Goal: Task Accomplishment & Management: Use online tool/utility

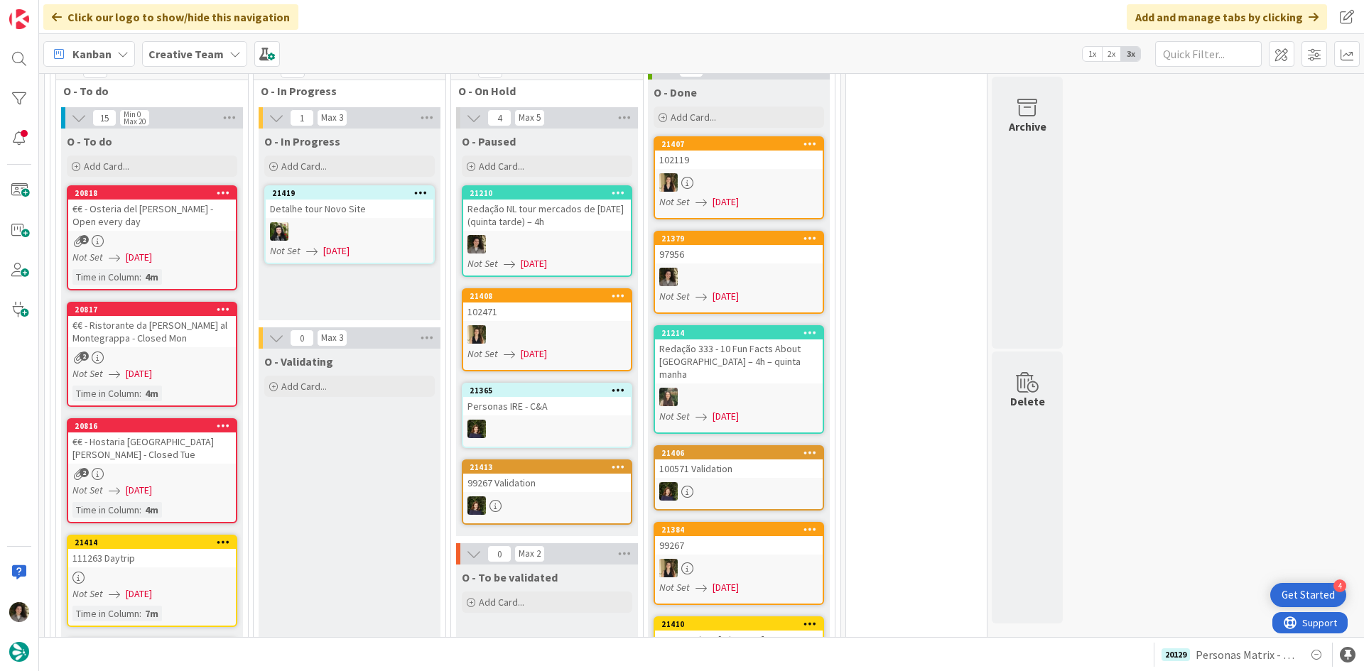
scroll to position [1252, 0]
click at [581, 236] on div at bounding box center [547, 245] width 168 height 18
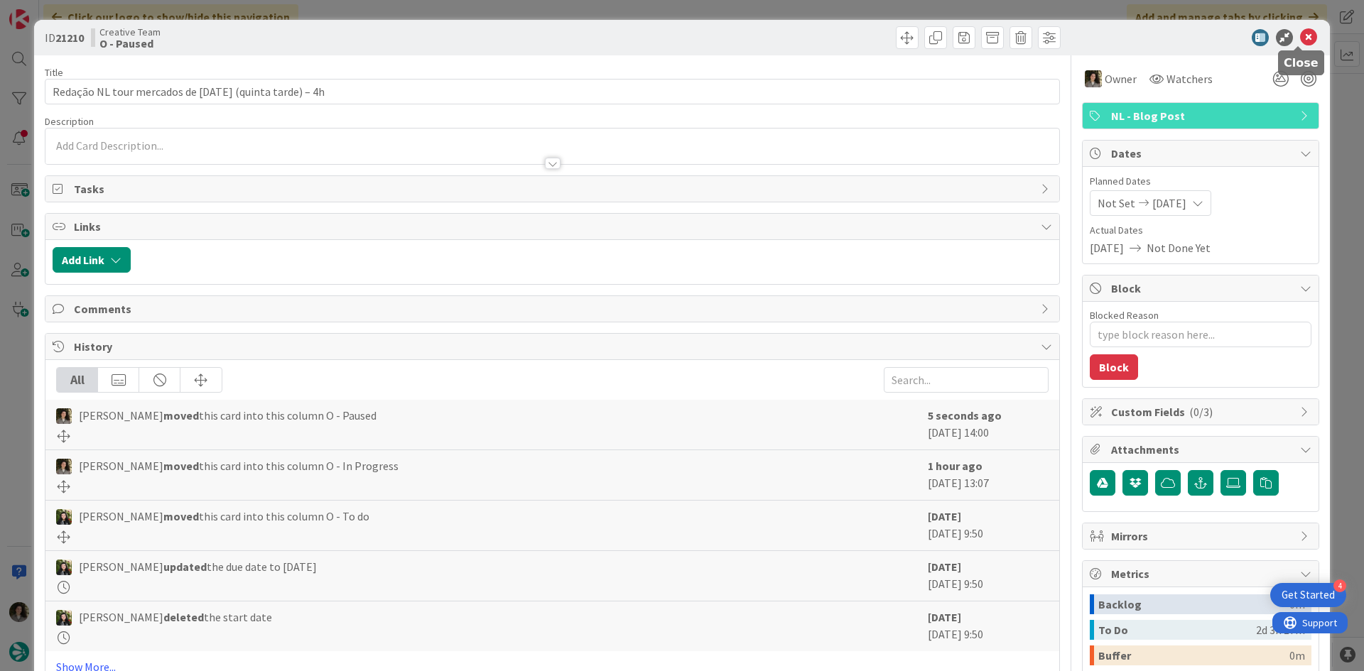
click at [1301, 37] on icon at bounding box center [1308, 37] width 17 height 17
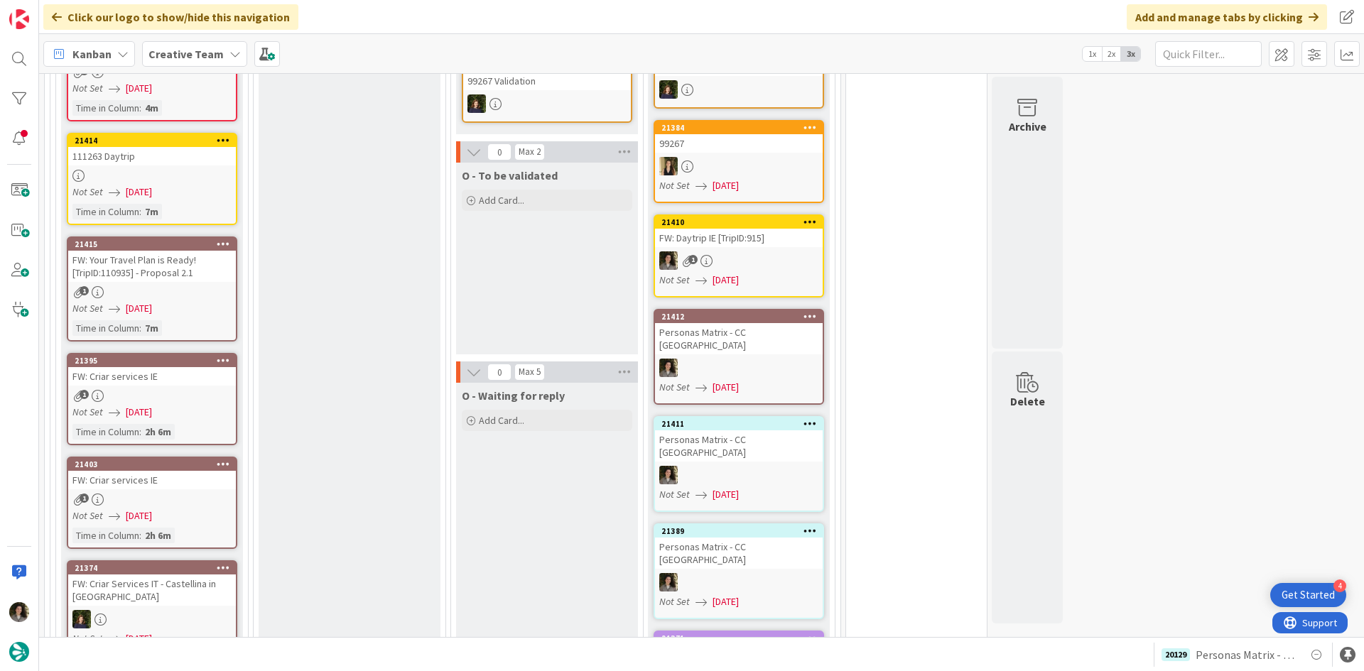
scroll to position [1536, 0]
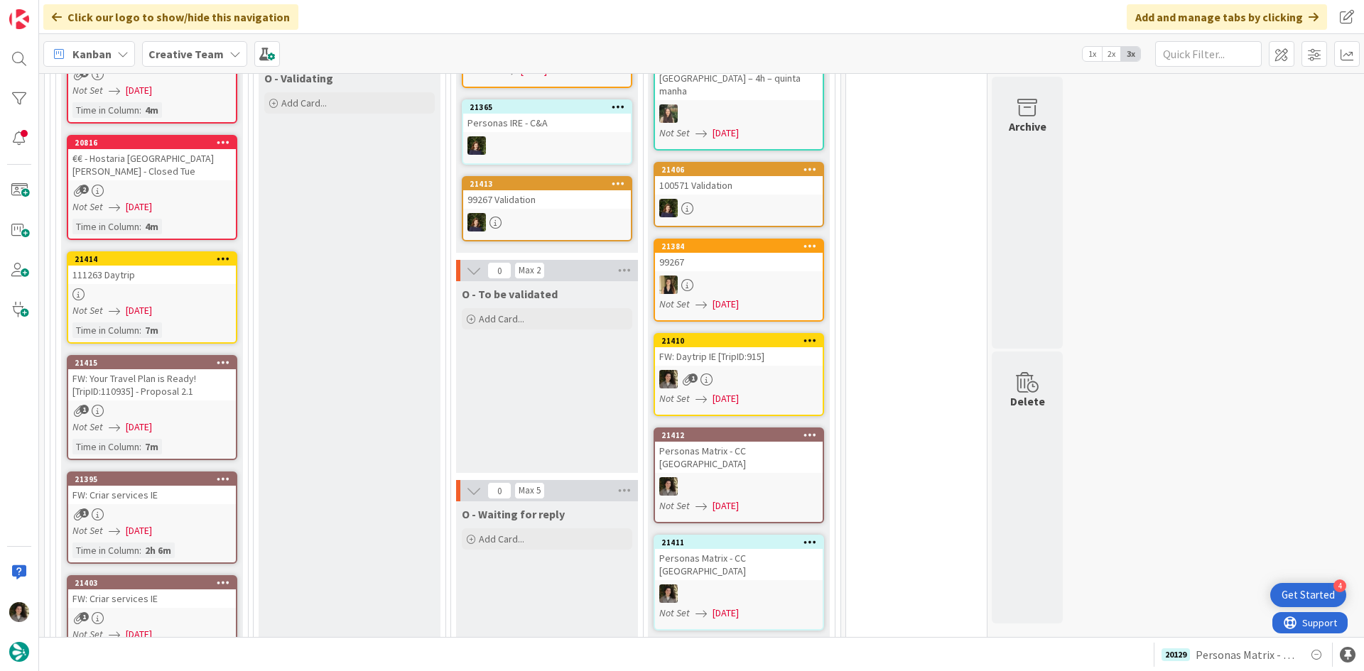
click at [196, 369] on div "FW: Your Travel Plan is Ready! [TripID:110935] - Proposal 2.1" at bounding box center [152, 384] width 168 height 31
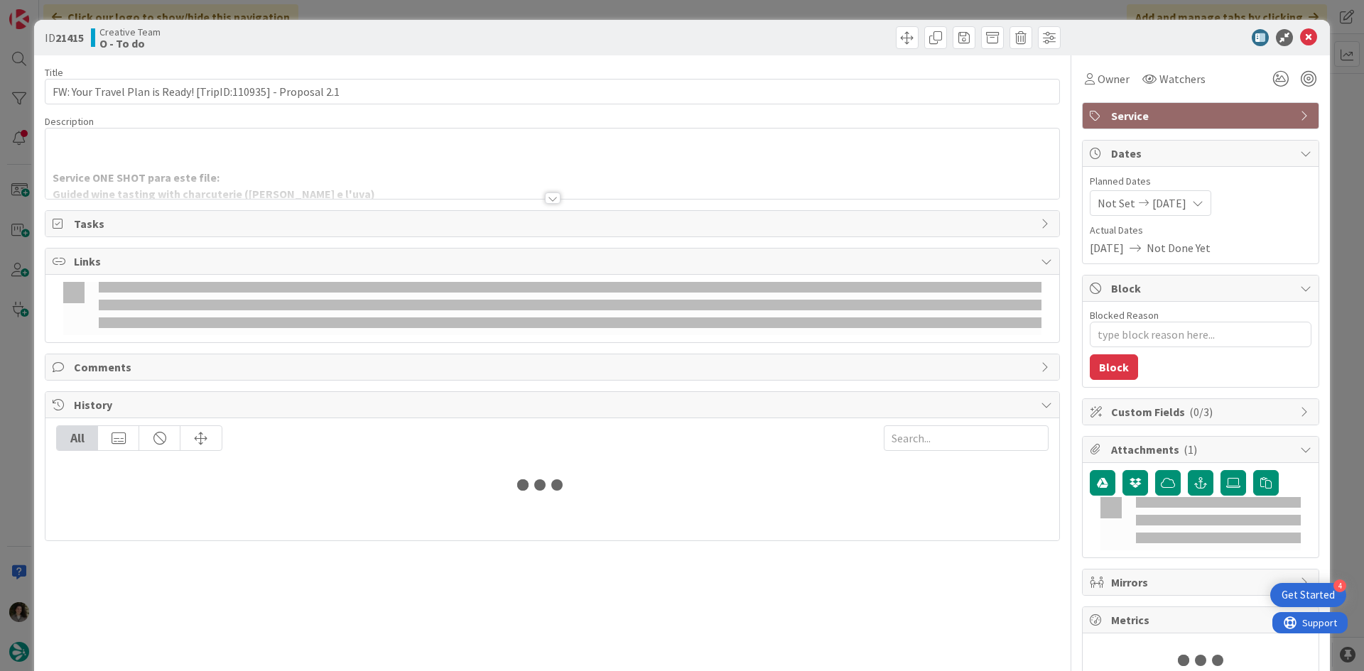
type textarea "x"
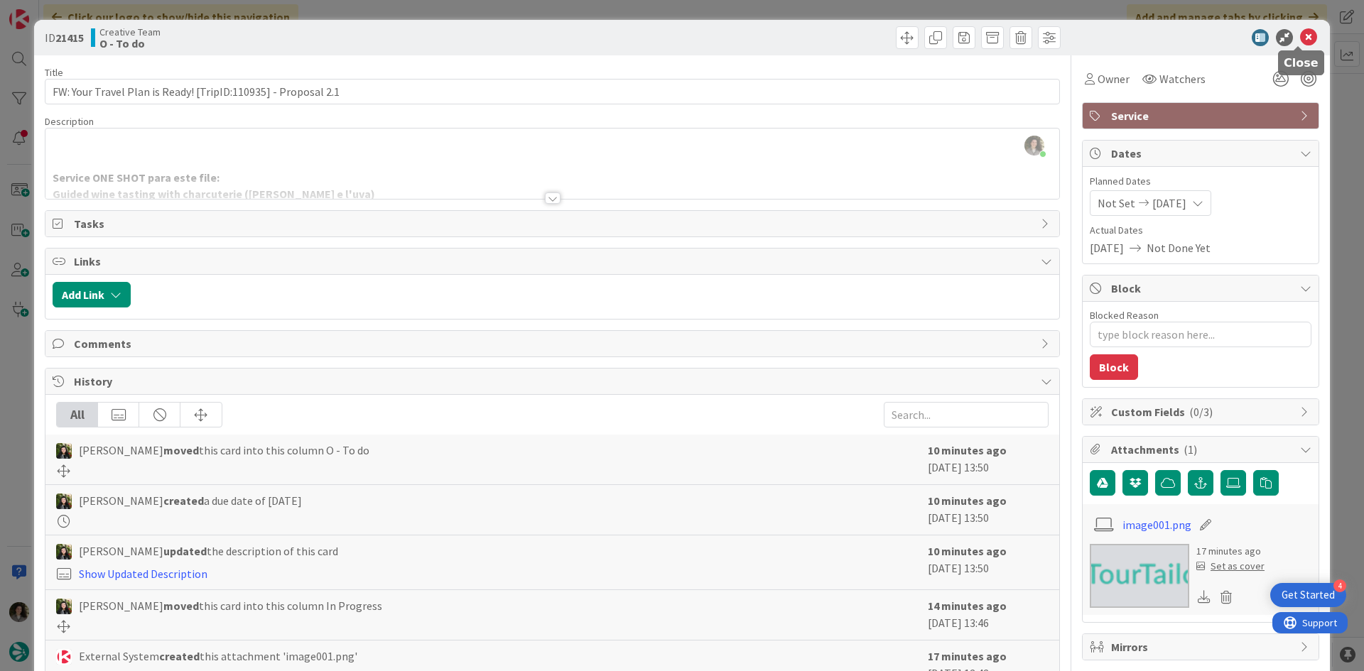
click at [1300, 33] on icon at bounding box center [1308, 37] width 17 height 17
